Goal: Complete application form: Complete application form

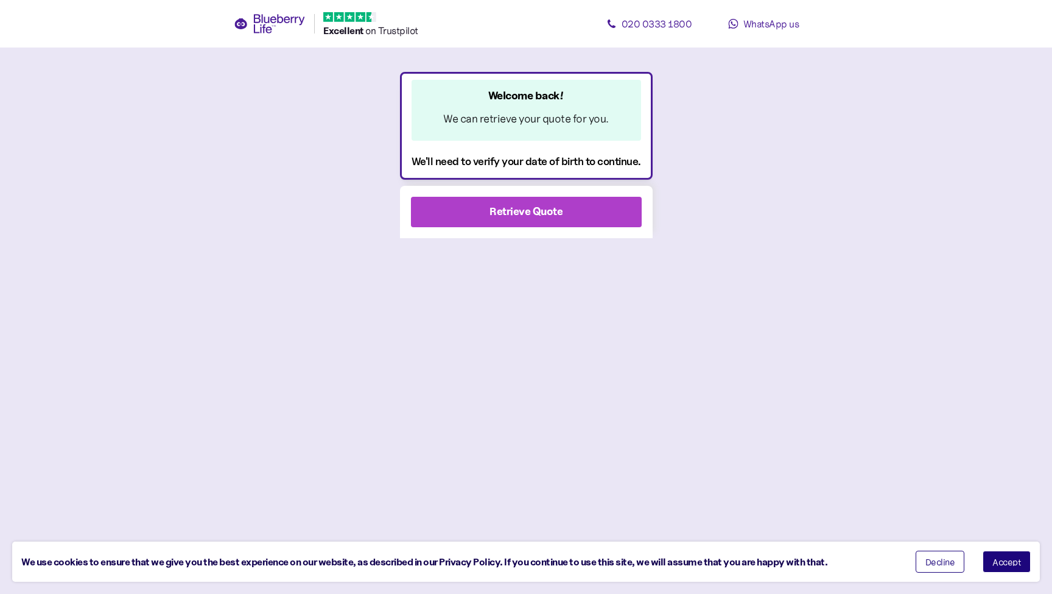
click at [519, 208] on div "Retrieve Quote" at bounding box center [525, 211] width 73 height 16
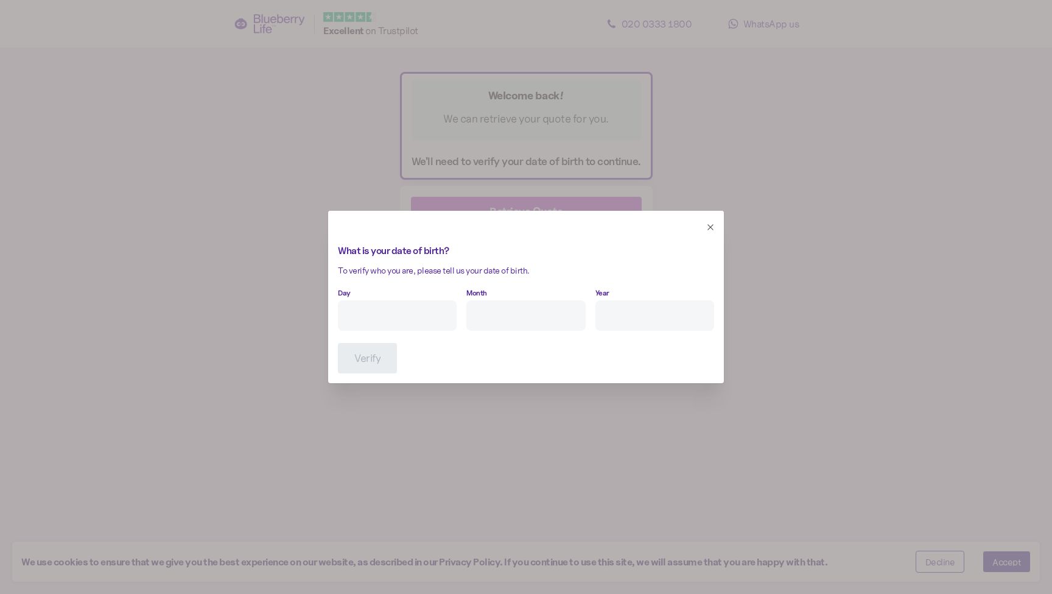
click at [431, 312] on input "Day" at bounding box center [397, 315] width 119 height 30
type input "13"
type input "12"
type input "****"
click at [361, 359] on span "Verify" at bounding box center [367, 357] width 26 height 29
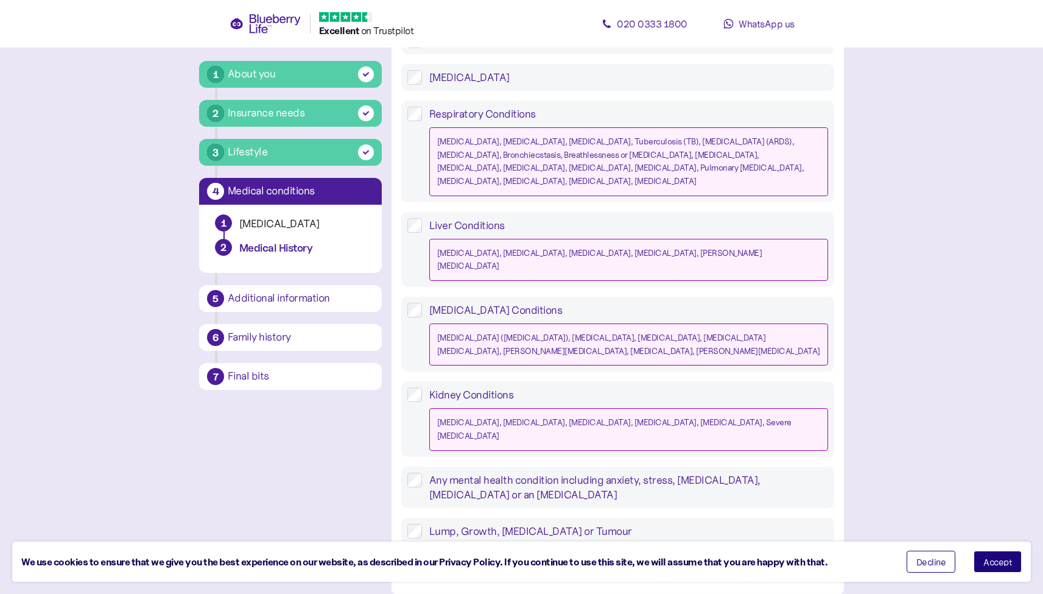
scroll to position [1048, 0]
click at [509, 561] on div "None of the above" at bounding box center [617, 568] width 421 height 15
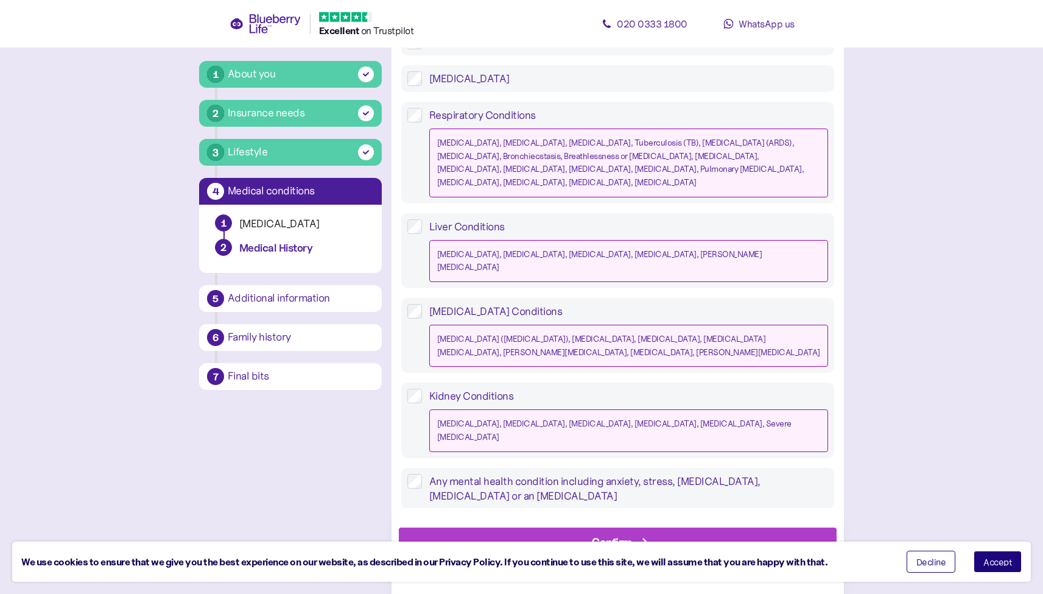
click at [1003, 556] on button "Accept" at bounding box center [997, 561] width 48 height 22
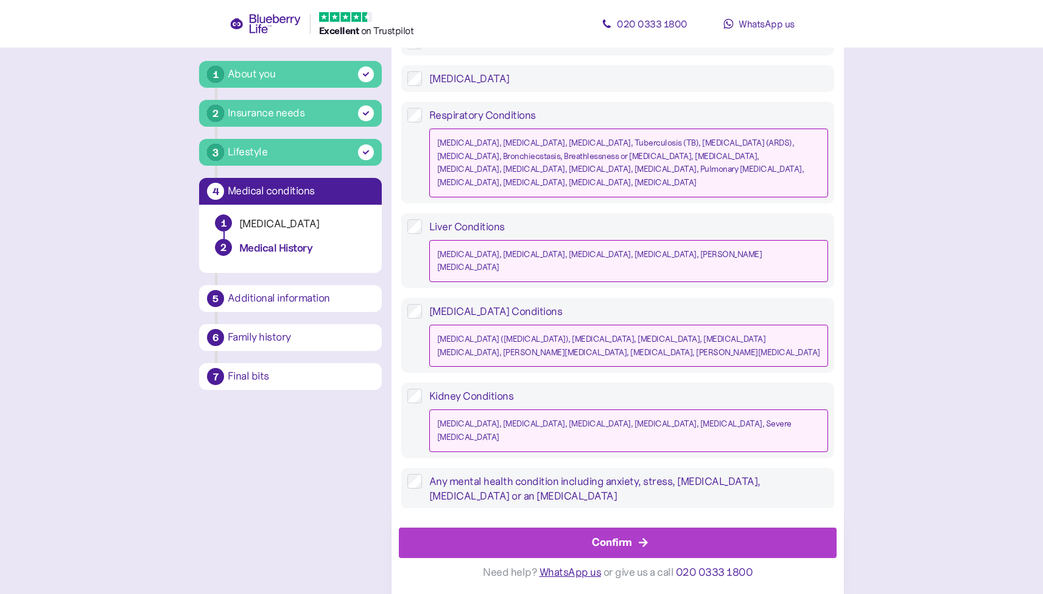
click at [614, 538] on div "Confirm" at bounding box center [612, 542] width 40 height 16
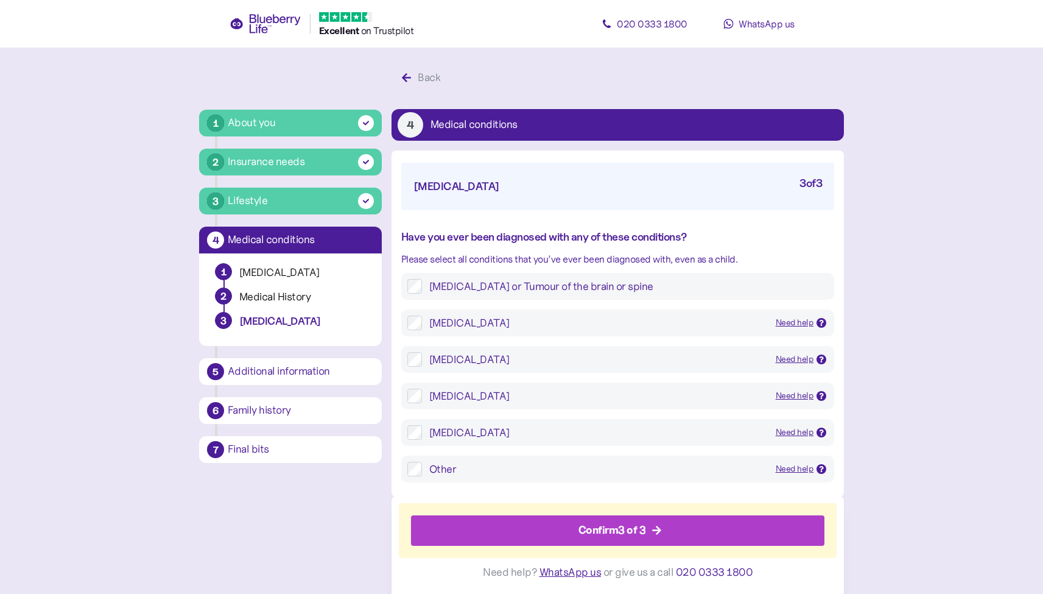
scroll to position [6, 0]
click at [611, 533] on div "Confirm 3 of 3" at bounding box center [612, 530] width 68 height 16
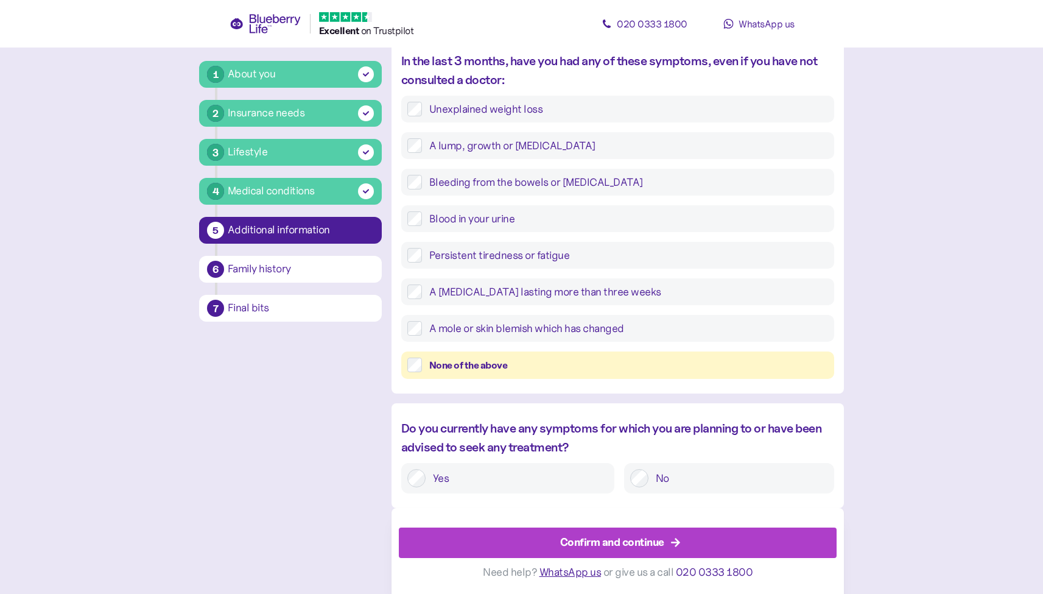
scroll to position [407, 0]
click at [646, 538] on div "Confirm and continue" at bounding box center [612, 542] width 104 height 16
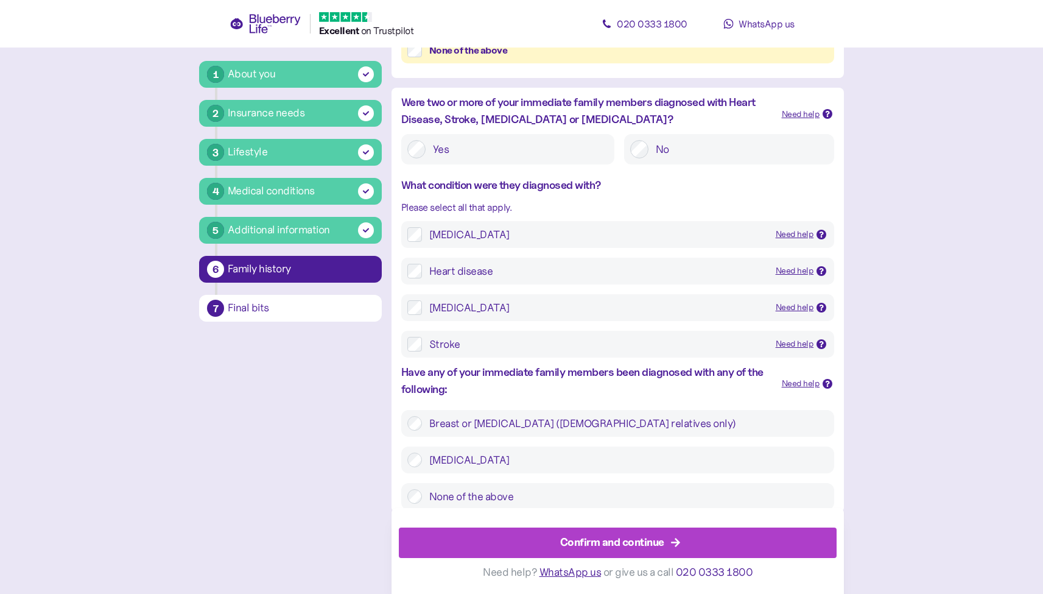
scroll to position [426, 0]
click at [620, 539] on div "Confirm and continue" at bounding box center [612, 542] width 104 height 16
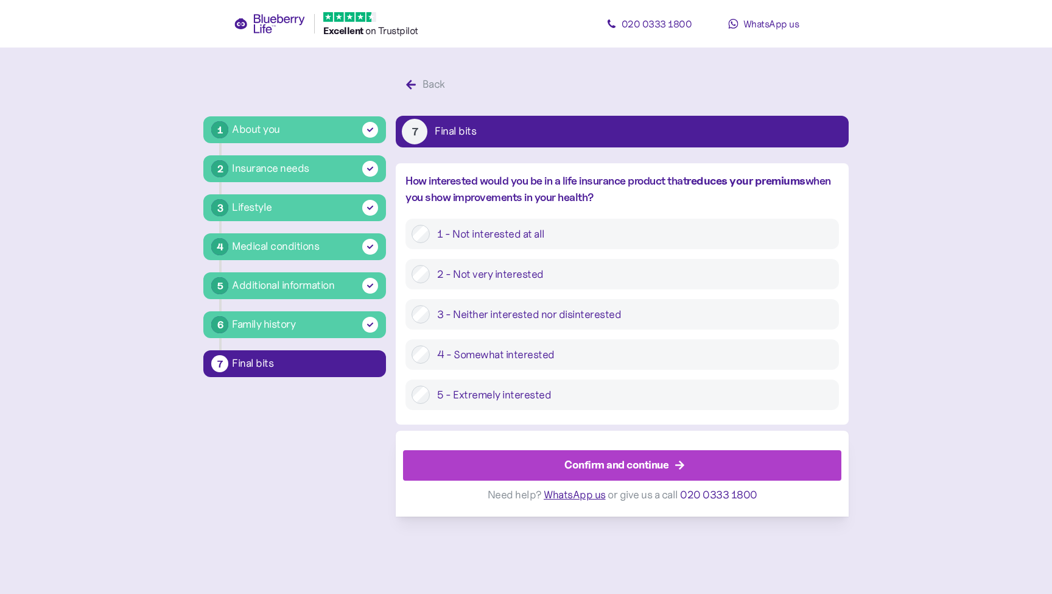
click at [631, 458] on div "Confirm and continue" at bounding box center [616, 465] width 104 height 16
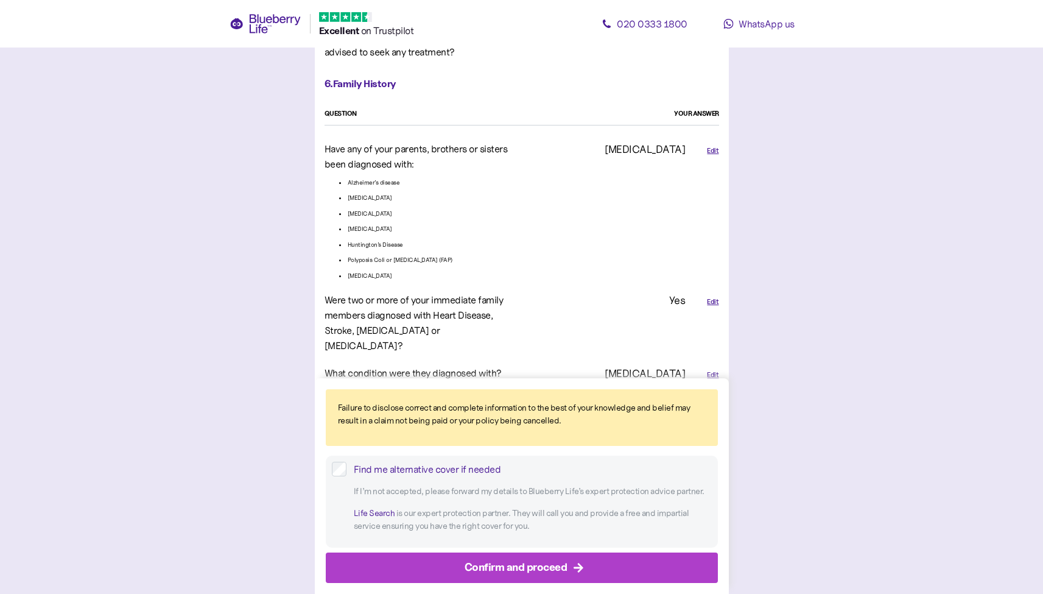
scroll to position [2617, 0]
click at [514, 561] on div "Confirm and proceed" at bounding box center [516, 567] width 103 height 16
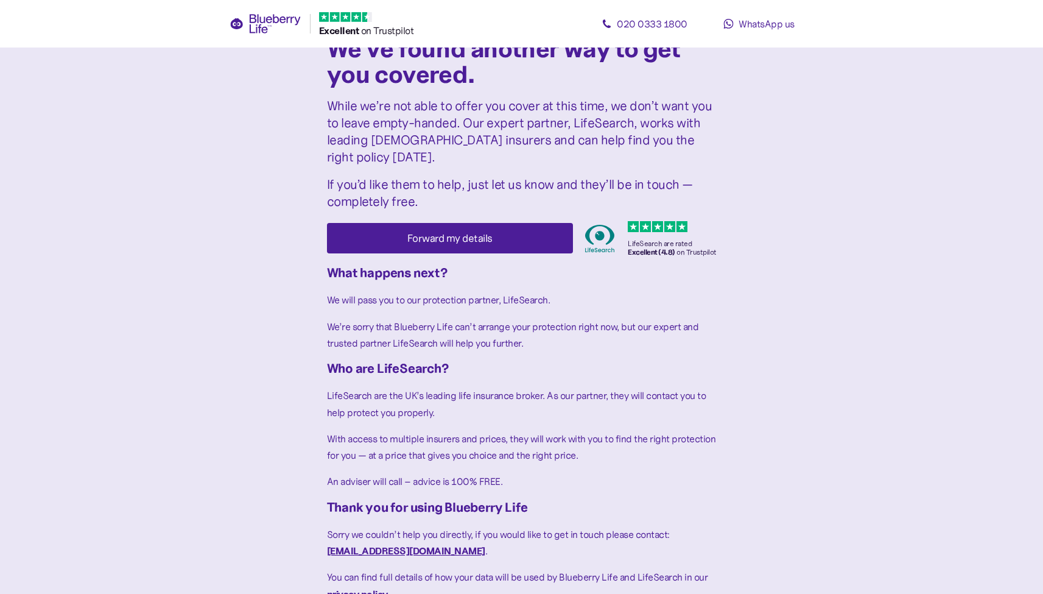
scroll to position [35, 0]
